Goal: Navigation & Orientation: Go to known website

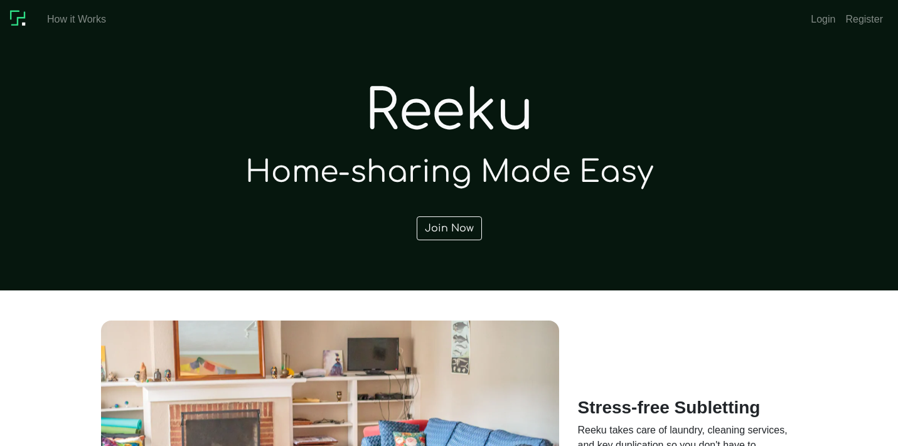
click at [584, 99] on h1 "Reeku" at bounding box center [449, 111] width 697 height 67
click at [464, 228] on link "Join Now" at bounding box center [449, 229] width 65 height 24
click at [19, 18] on img at bounding box center [21, 19] width 22 height 22
